Goal: Information Seeking & Learning: Learn about a topic

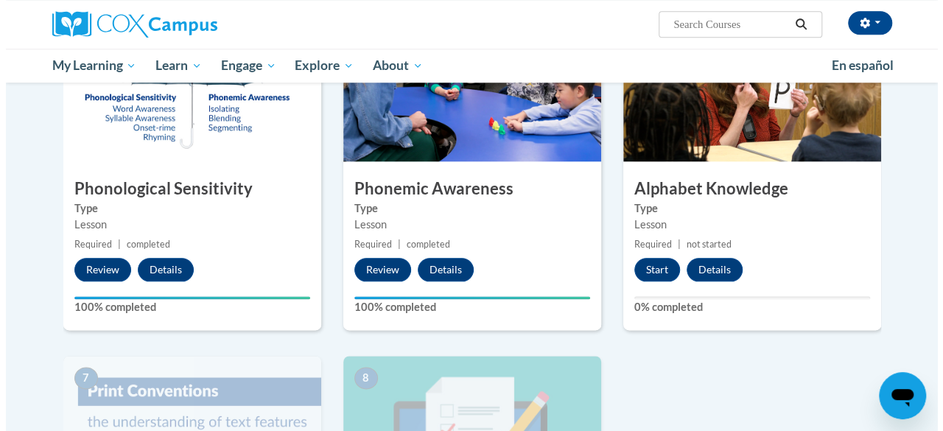
scroll to position [754, 0]
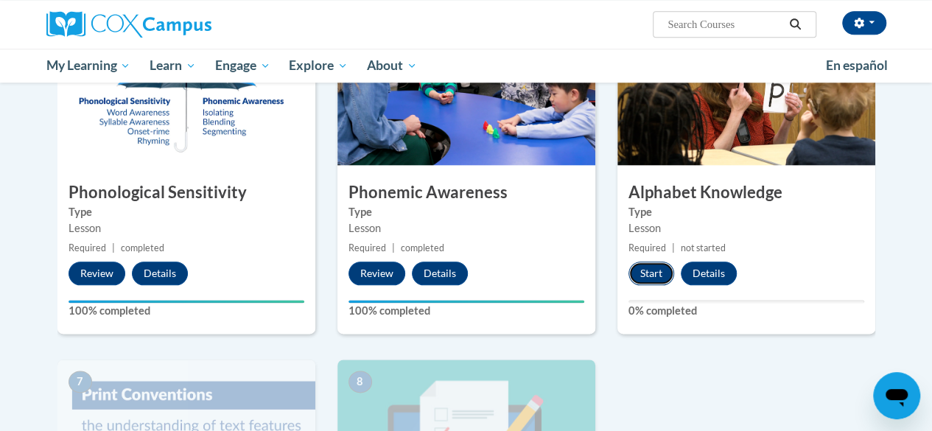
click at [652, 267] on button "Start" at bounding box center [651, 273] width 46 height 24
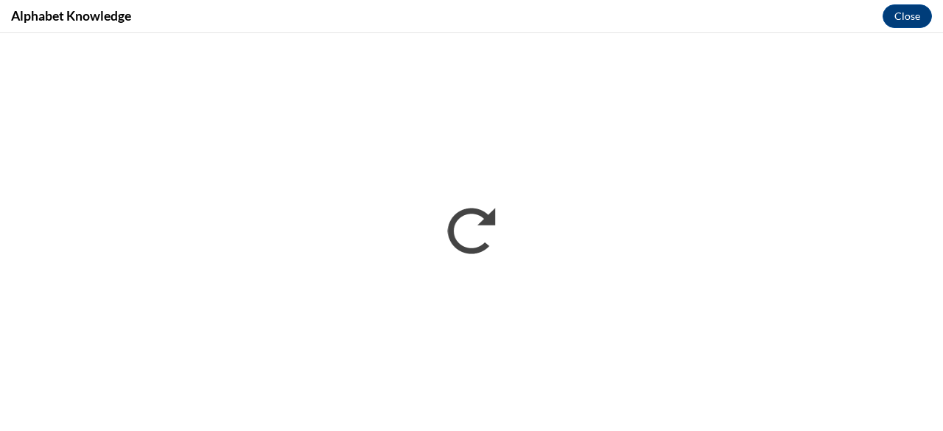
scroll to position [0, 0]
